Goal: Find specific page/section: Find specific page/section

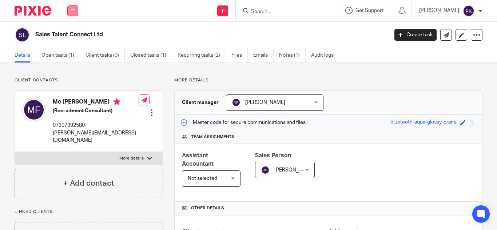
click at [72, 7] on button at bounding box center [72, 10] width 11 height 11
click at [70, 31] on li "Work" at bounding box center [72, 34] width 19 height 11
click at [72, 33] on link "Work" at bounding box center [69, 33] width 12 height 5
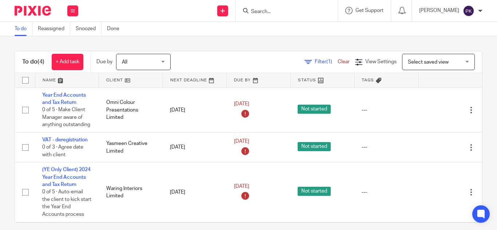
click at [265, 14] on input "Search" at bounding box center [282, 12] width 65 height 7
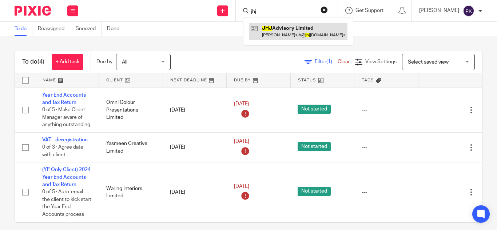
type input "jhj"
click at [273, 28] on link at bounding box center [298, 31] width 99 height 17
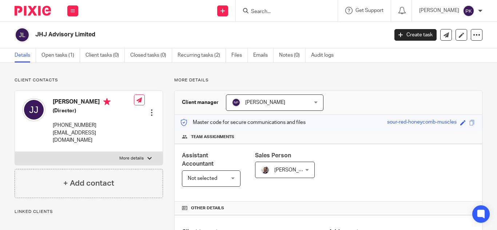
scroll to position [161, 0]
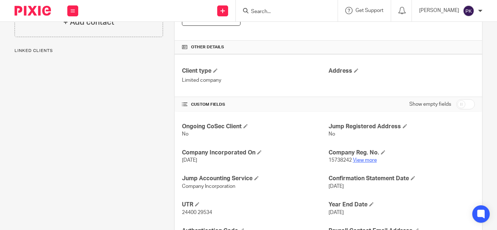
click at [367, 158] on link "View more" at bounding box center [365, 160] width 24 height 5
click at [365, 160] on link "View more" at bounding box center [365, 160] width 24 height 5
